Goal: Task Accomplishment & Management: Use online tool/utility

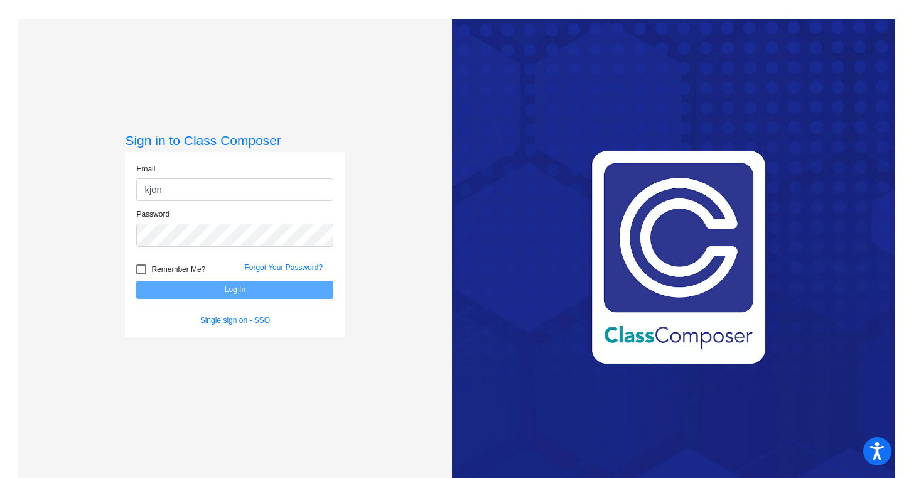
type input "kjones100@cherrycreekschools.org"
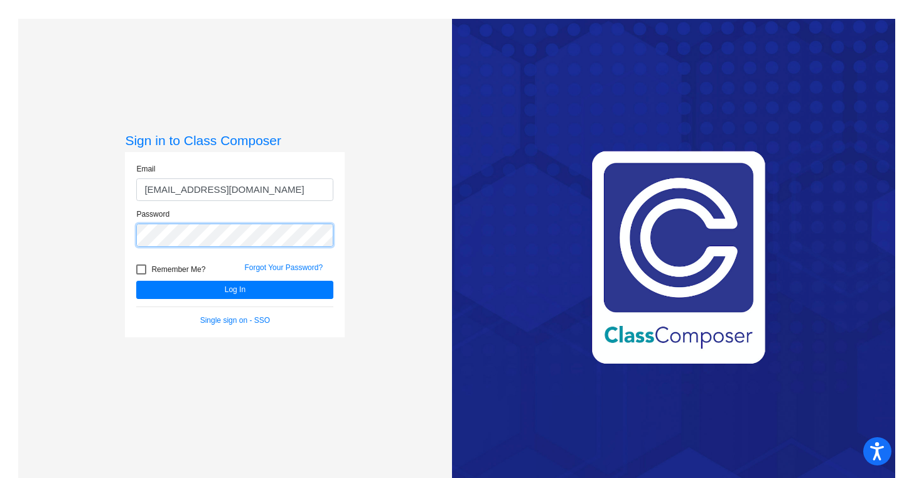
click at [136, 281] on button "Log In" at bounding box center [234, 290] width 197 height 18
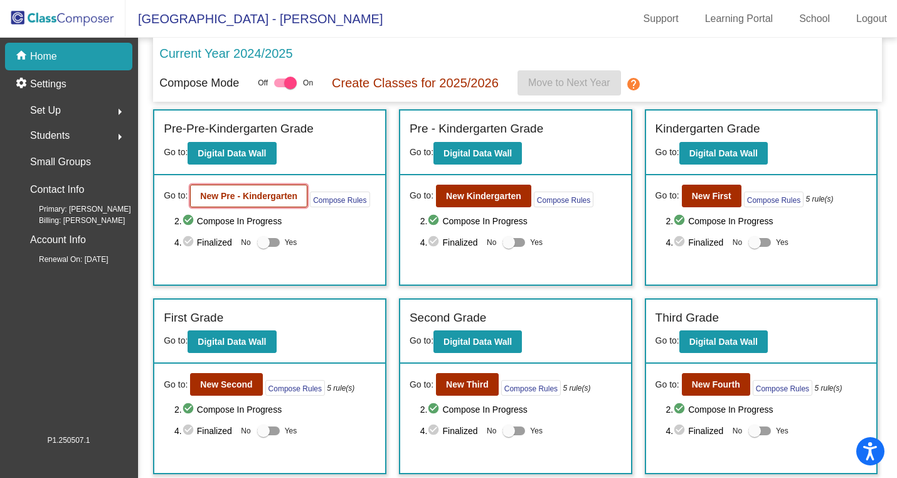
click at [282, 197] on b "New Pre - Kindergarten" at bounding box center [248, 196] width 97 height 10
